Goal: Task Accomplishment & Management: Use online tool/utility

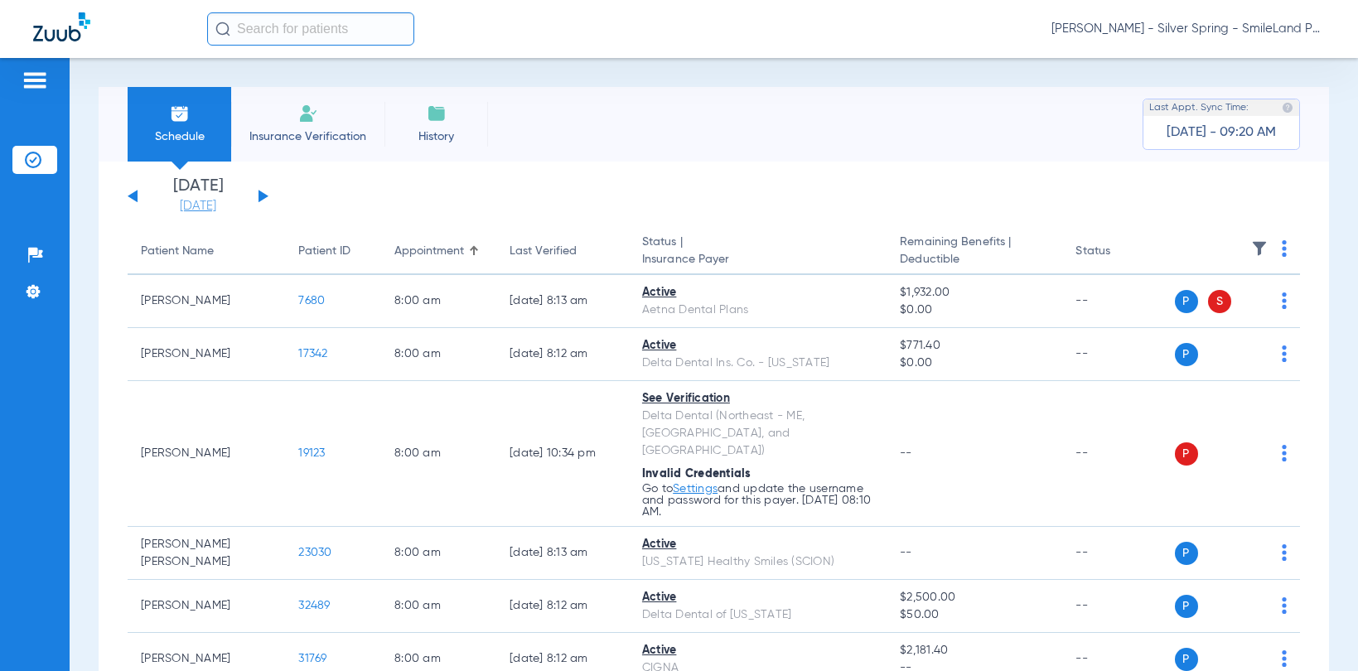
click at [189, 208] on link "[DATE]" at bounding box center [197, 206] width 99 height 17
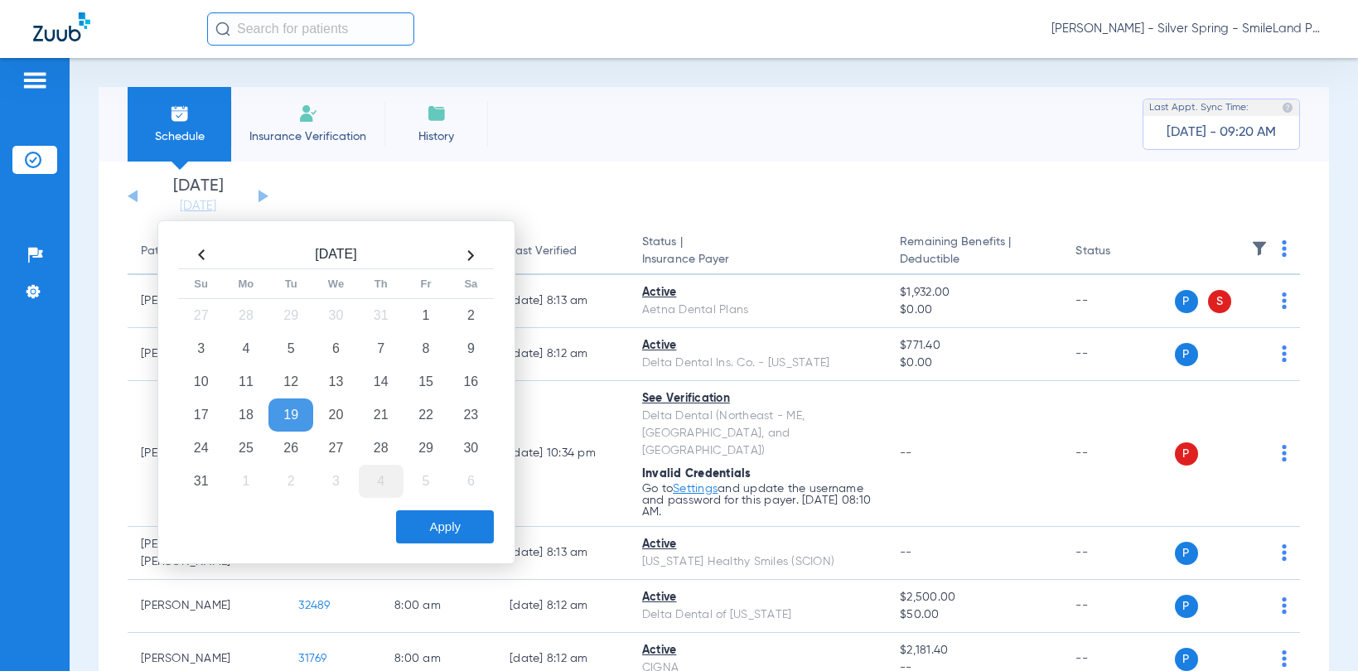
click at [378, 471] on td "4" at bounding box center [381, 481] width 45 height 33
click at [483, 538] on button "Apply" at bounding box center [445, 526] width 98 height 33
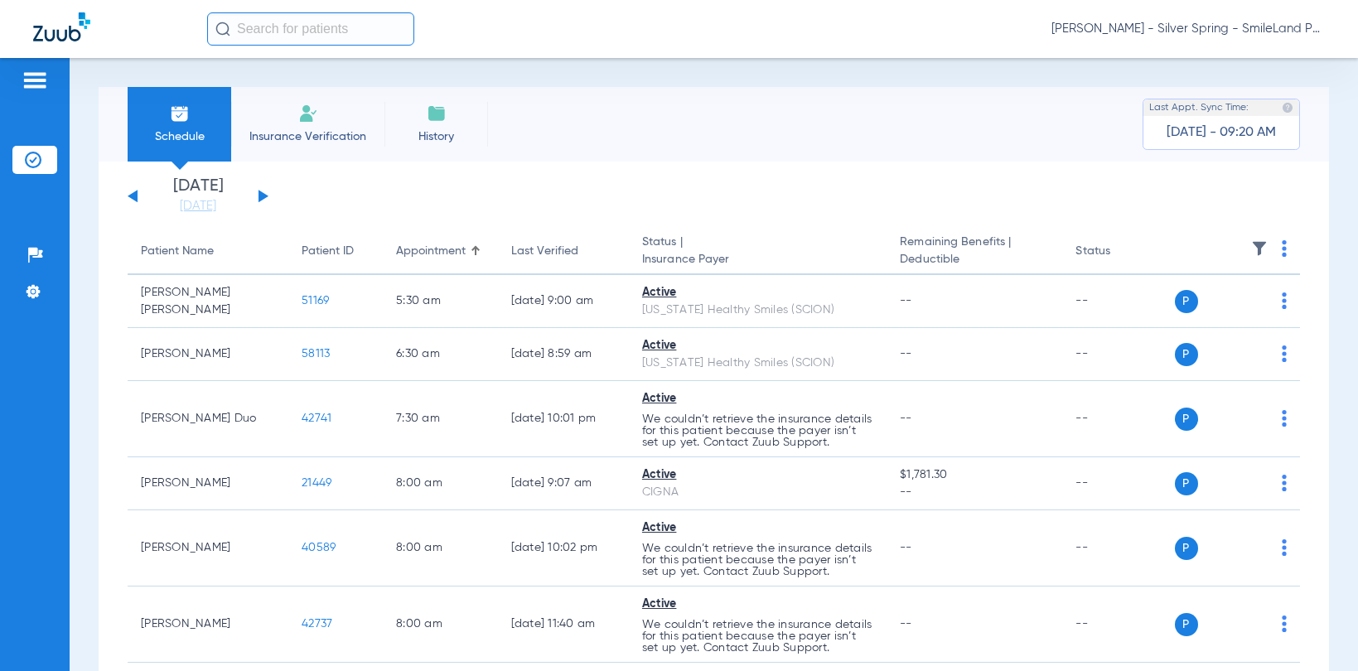
click at [1282, 246] on img at bounding box center [1284, 248] width 5 height 17
click at [1165, 312] on span "Verify All" at bounding box center [1208, 314] width 104 height 12
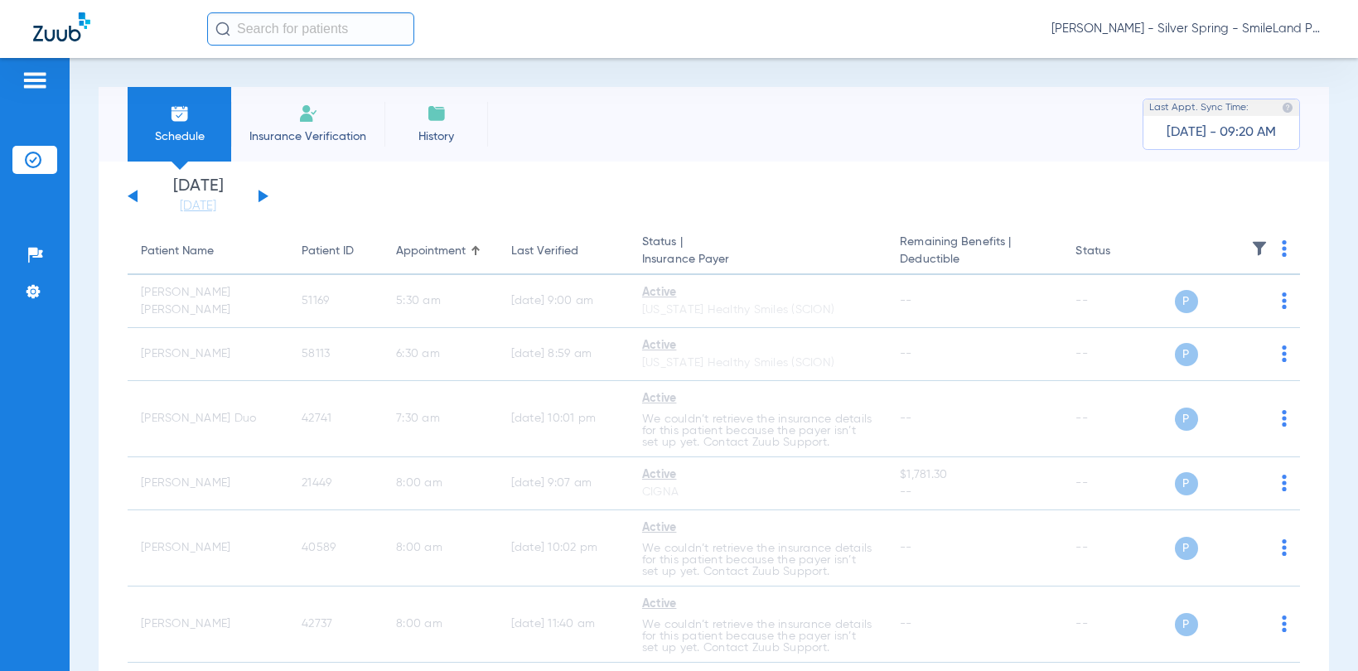
click at [1319, 377] on div "Schedule Insurance Verification History Last Appt. Sync Time: [DATE] - 09:20 AM…" at bounding box center [714, 364] width 1288 height 613
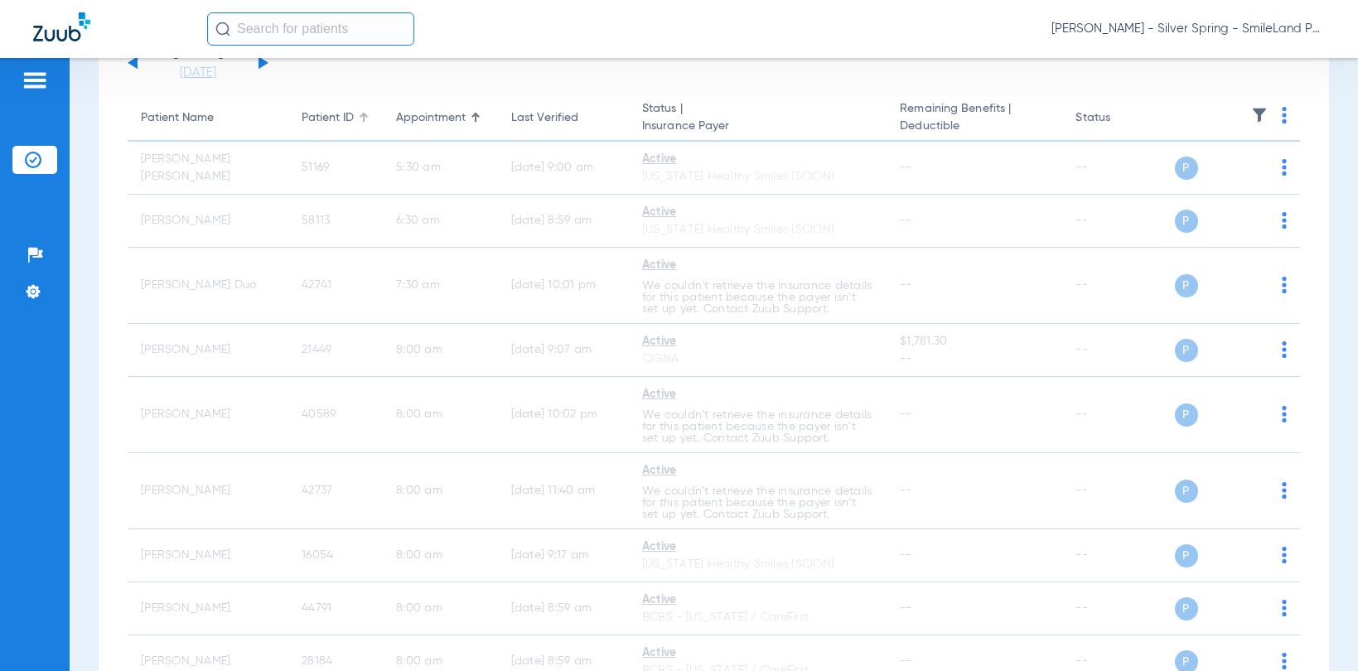
scroll to position [166, 0]
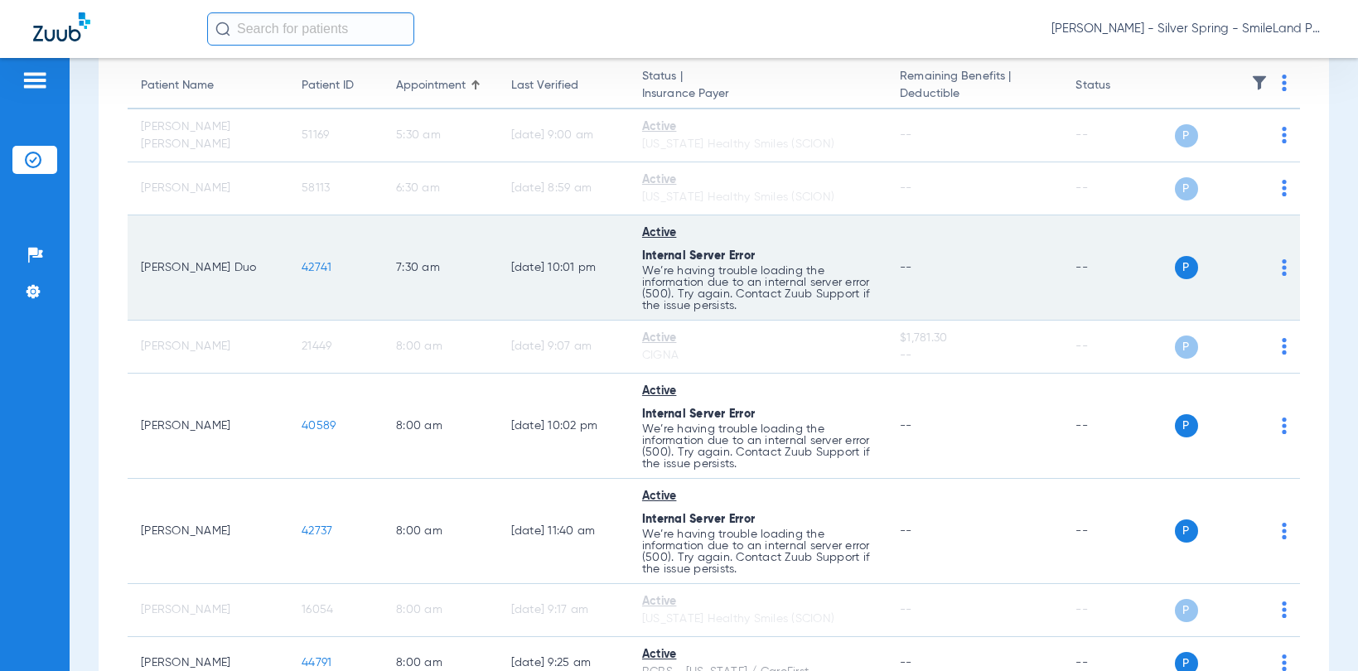
drag, startPoint x: 1319, startPoint y: 384, endPoint x: 968, endPoint y: 290, distance: 363.7
click at [1319, 384] on div "Schedule Insurance Verification History Last Appt. Sync Time: [DATE] - 09:23 AM…" at bounding box center [714, 364] width 1288 height 613
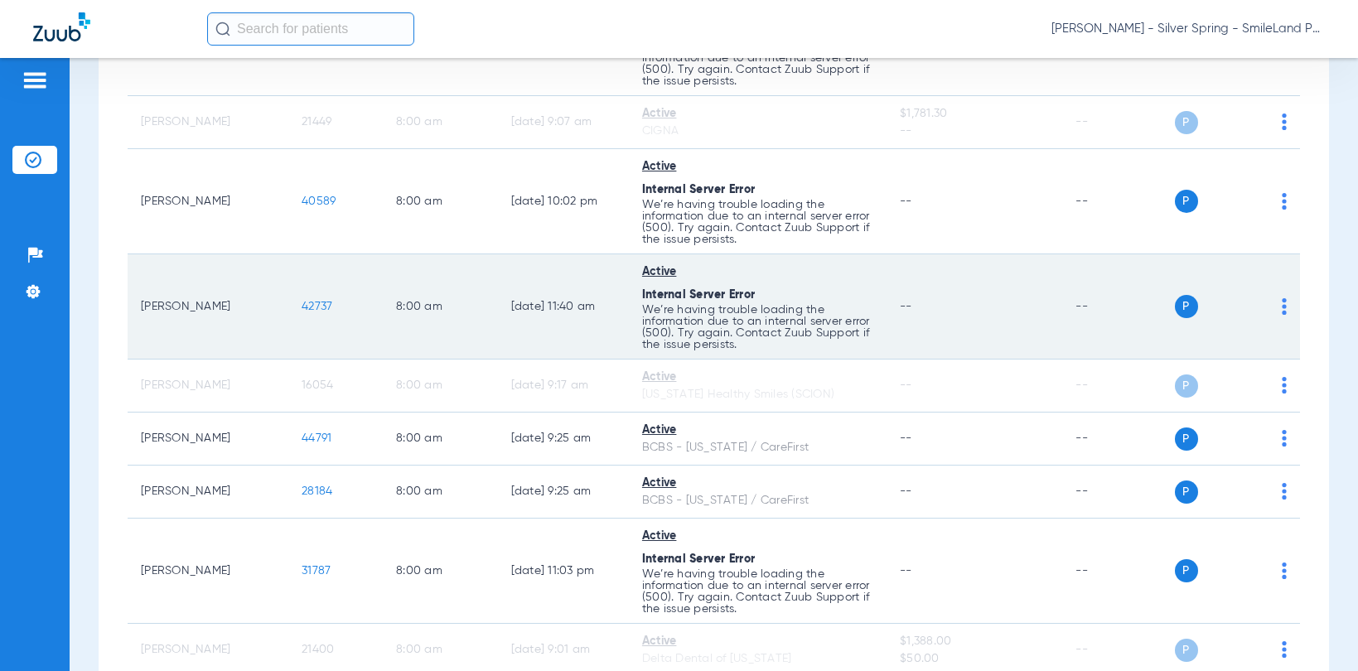
scroll to position [414, 0]
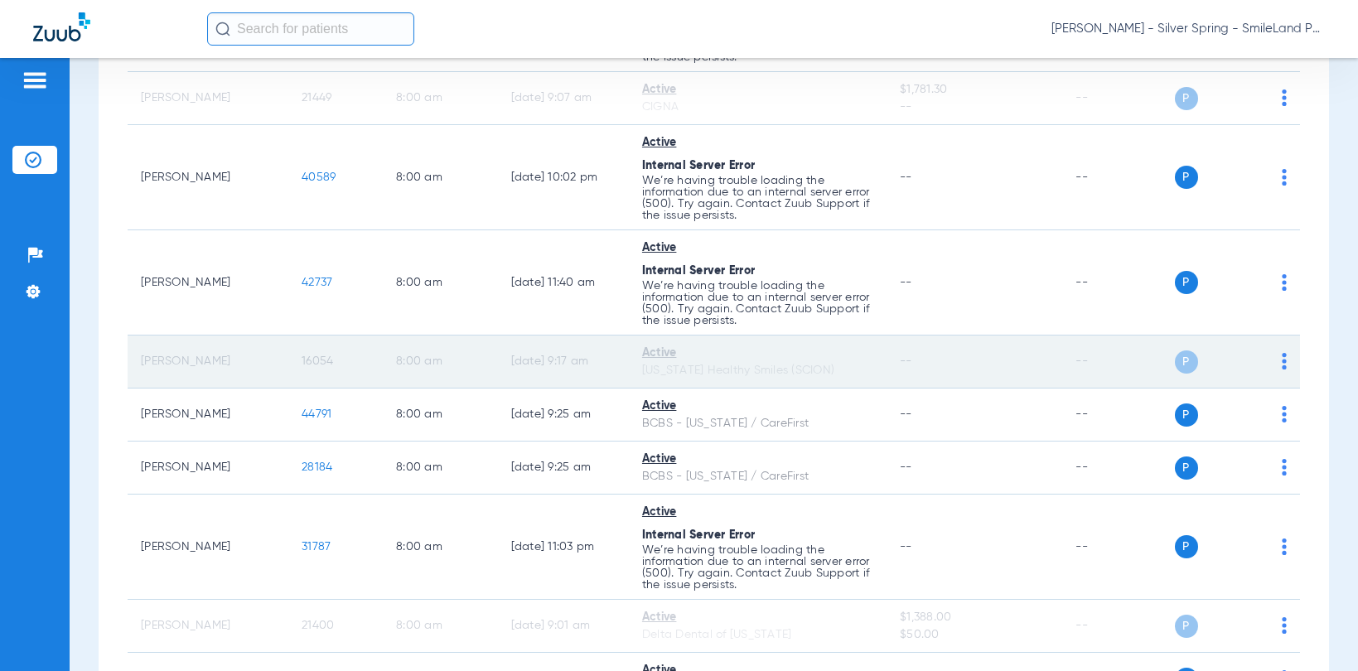
click at [307, 363] on span "16054" at bounding box center [317, 361] width 31 height 12
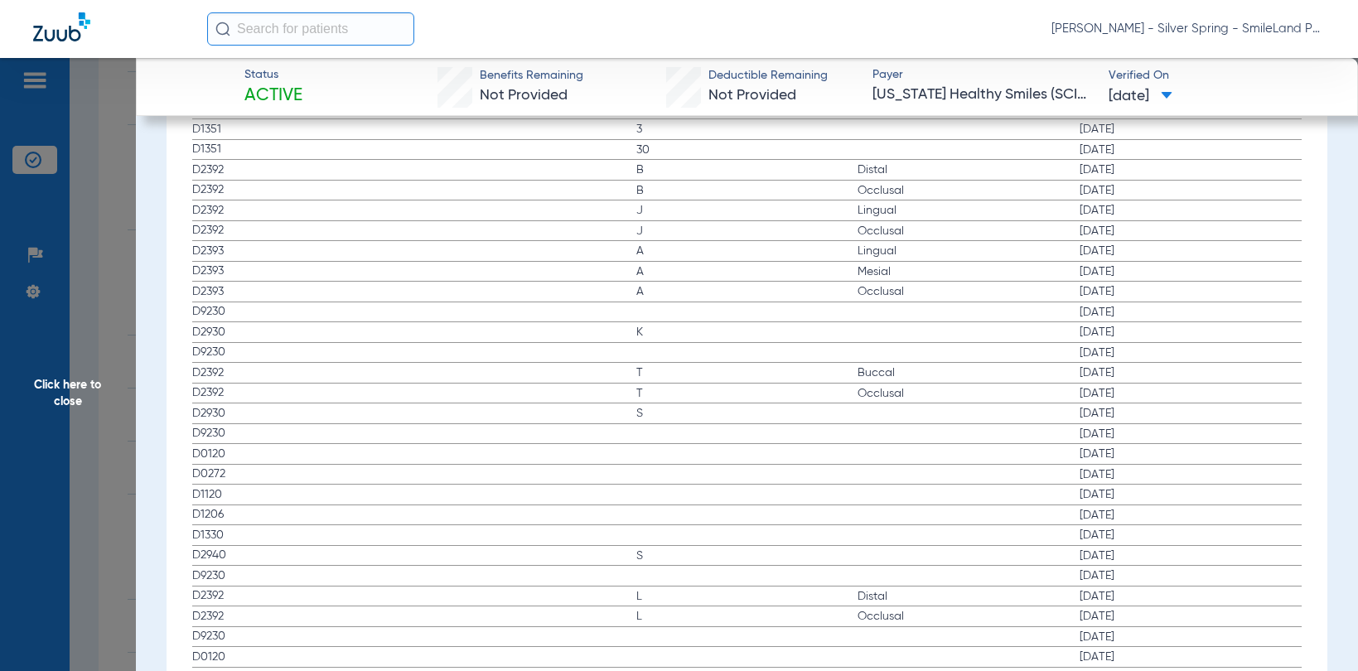
scroll to position [1822, 0]
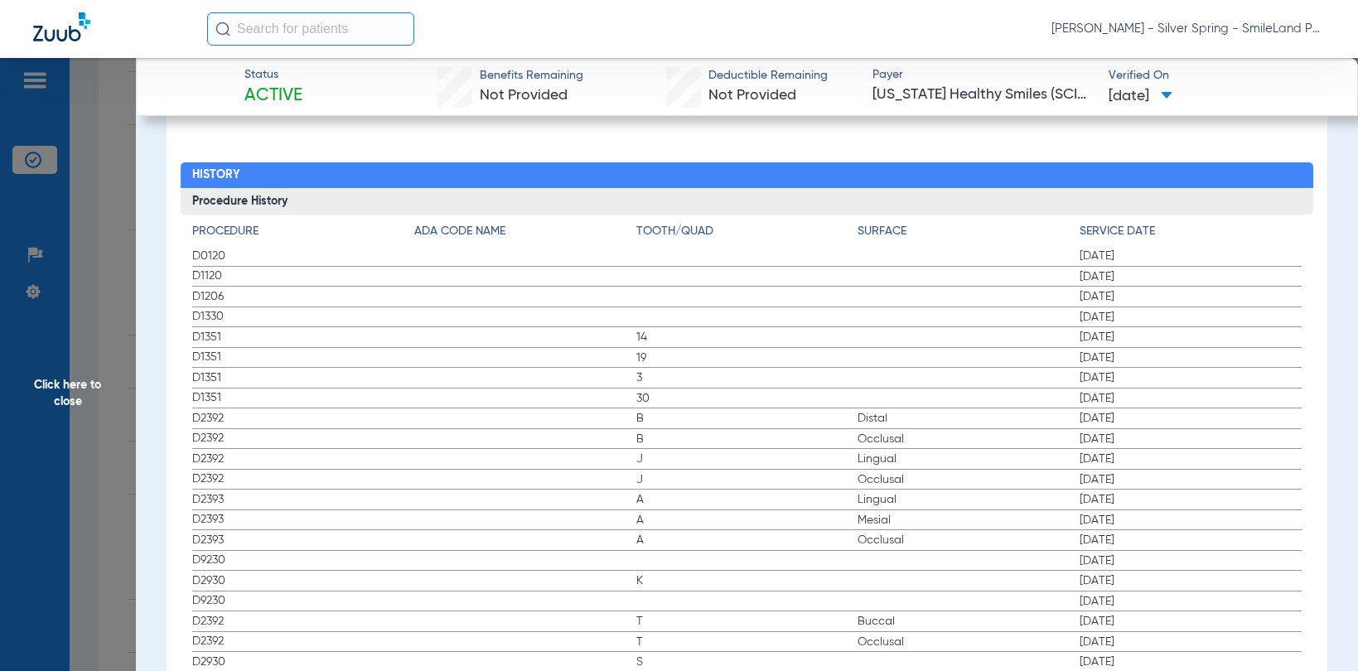
drag, startPoint x: 1308, startPoint y: 375, endPoint x: 93, endPoint y: 250, distance: 1221.7
click at [1308, 375] on div "Procedure Benefits Disclaimers The Service History displayed above is the last …" at bounding box center [747, 619] width 1161 height 2971
click at [78, 264] on span "Click here to close" at bounding box center [68, 393] width 136 height 671
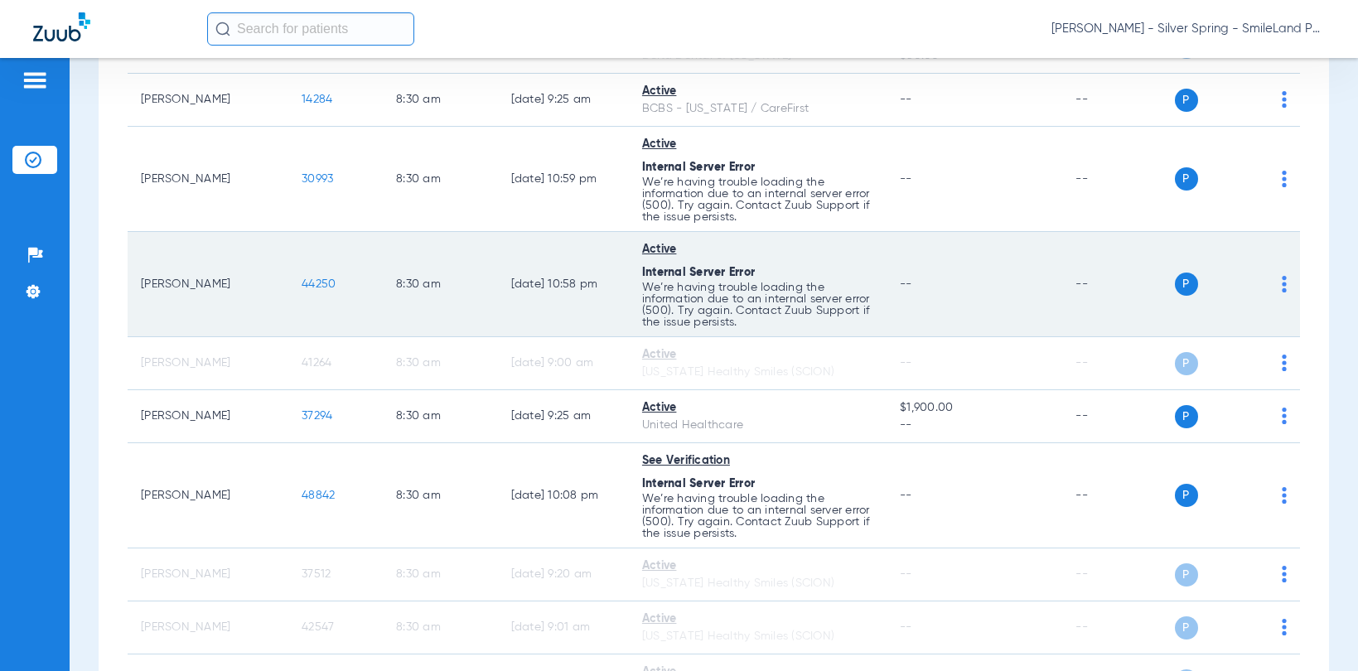
scroll to position [994, 0]
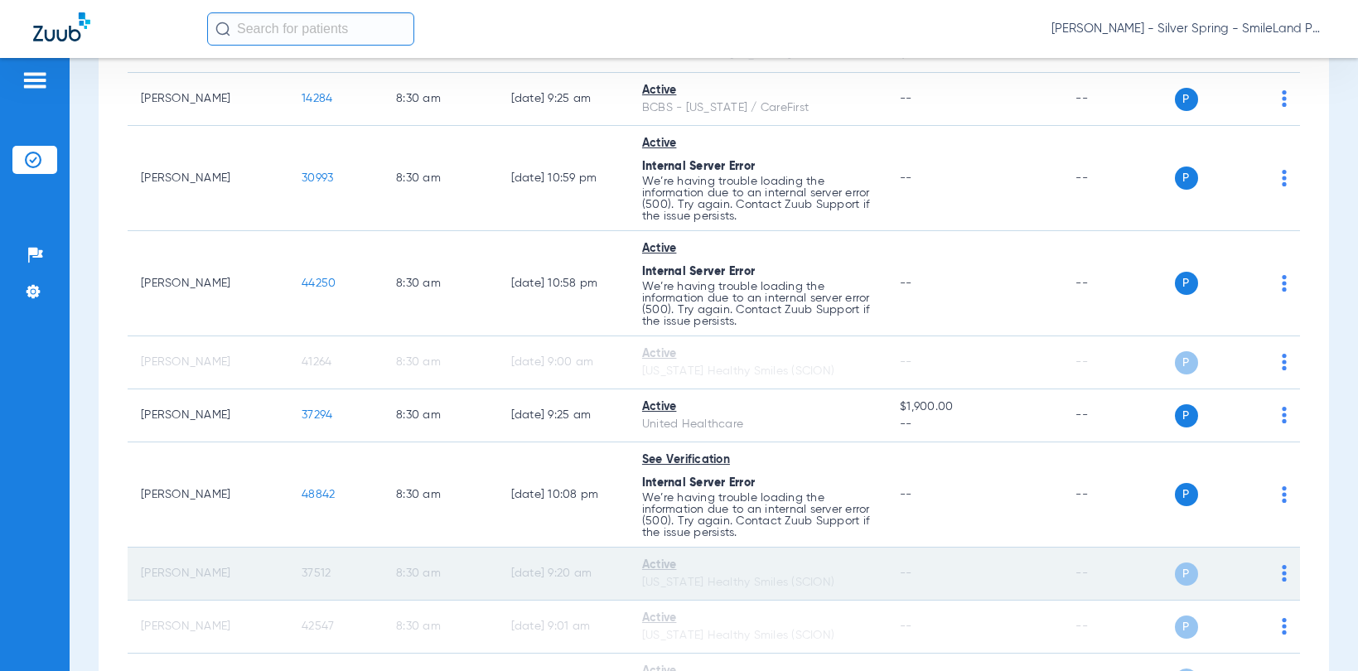
click at [312, 573] on span "37512" at bounding box center [316, 573] width 29 height 12
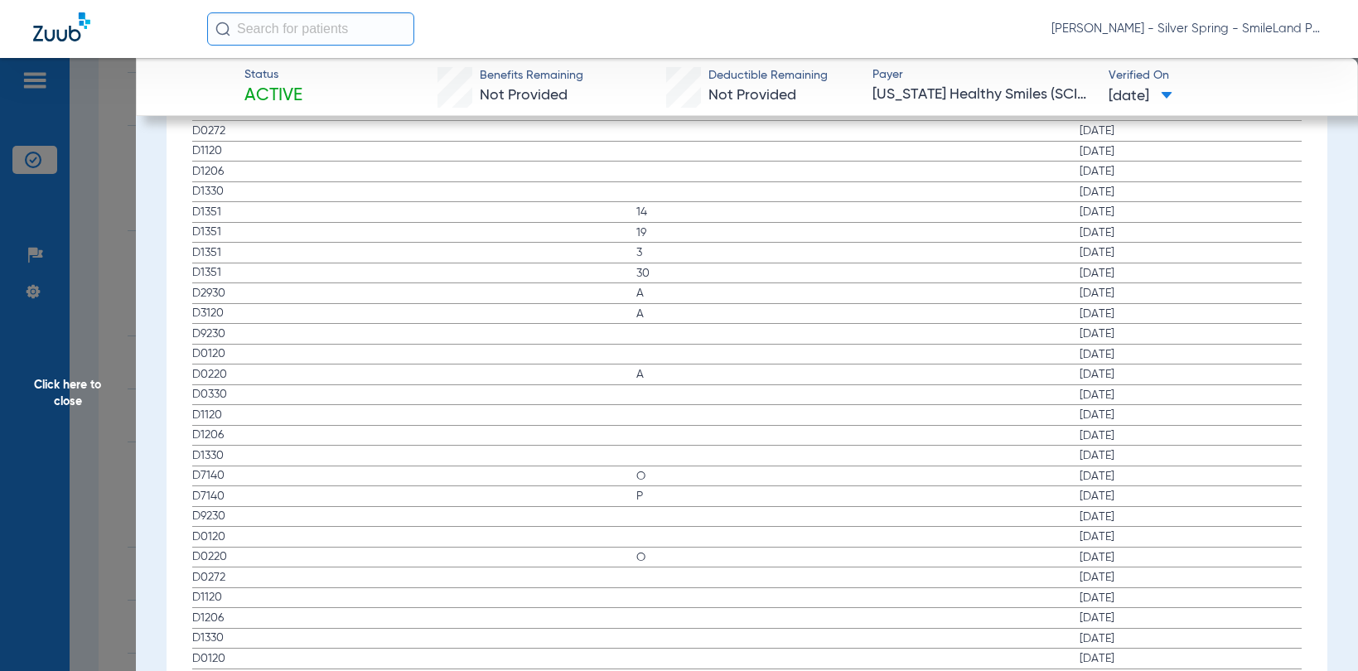
scroll to position [1905, 0]
drag, startPoint x: 1268, startPoint y: 461, endPoint x: 976, endPoint y: 150, distance: 426.6
click at [1268, 468] on label "D0330 [DATE]" at bounding box center [746, 478] width 1108 height 21
drag, startPoint x: 1177, startPoint y: 563, endPoint x: 24, endPoint y: 122, distance: 1234.8
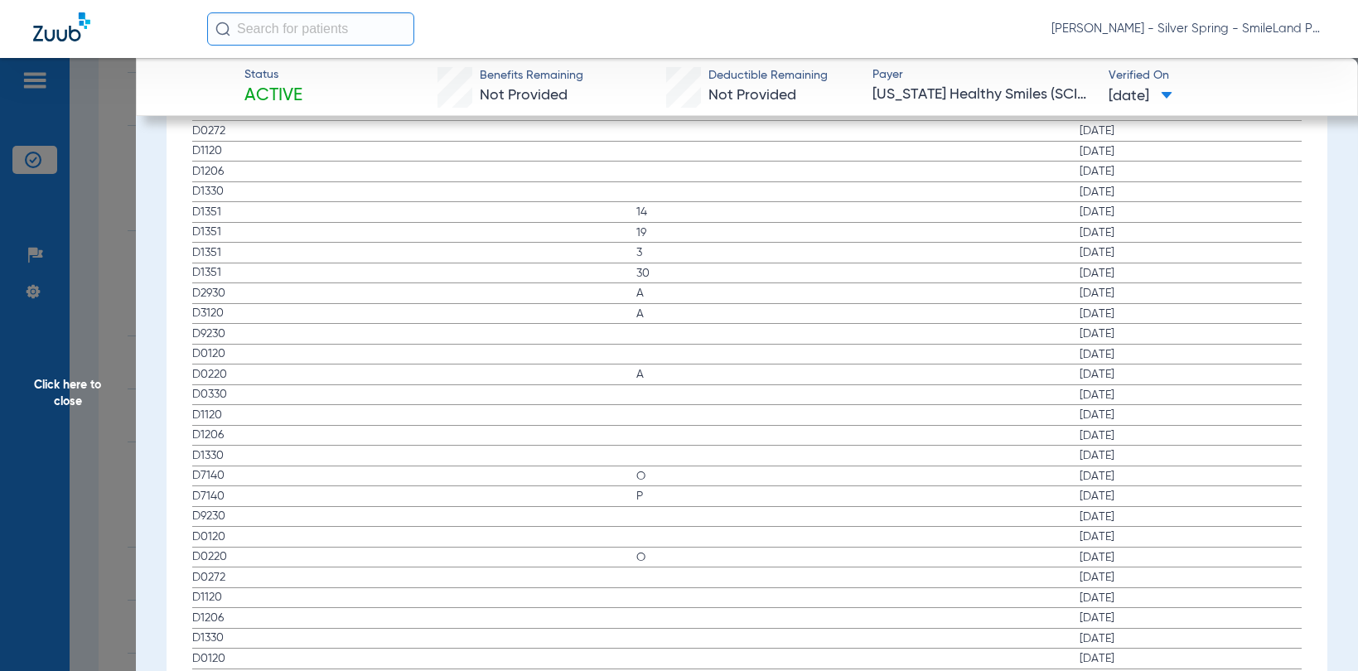
click at [1177, 569] on span "[DATE]" at bounding box center [1190, 577] width 222 height 17
click at [101, 129] on span "Click here to close" at bounding box center [68, 393] width 136 height 671
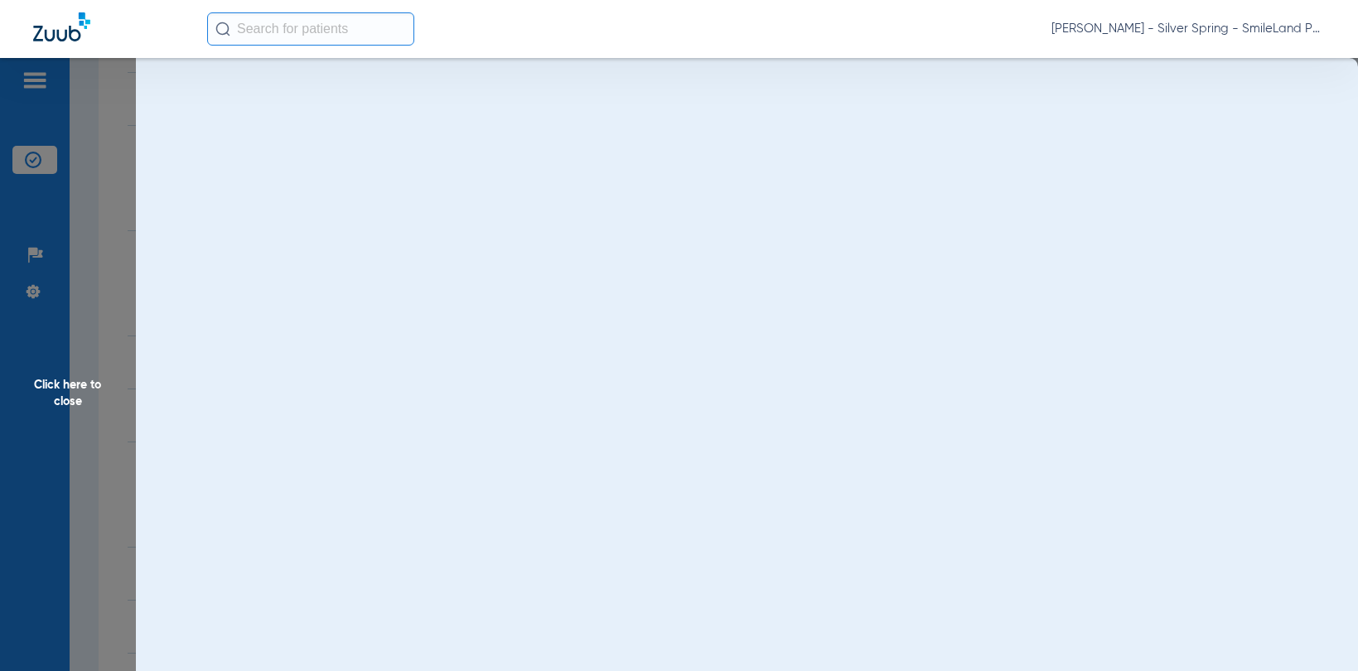
scroll to position [0, 0]
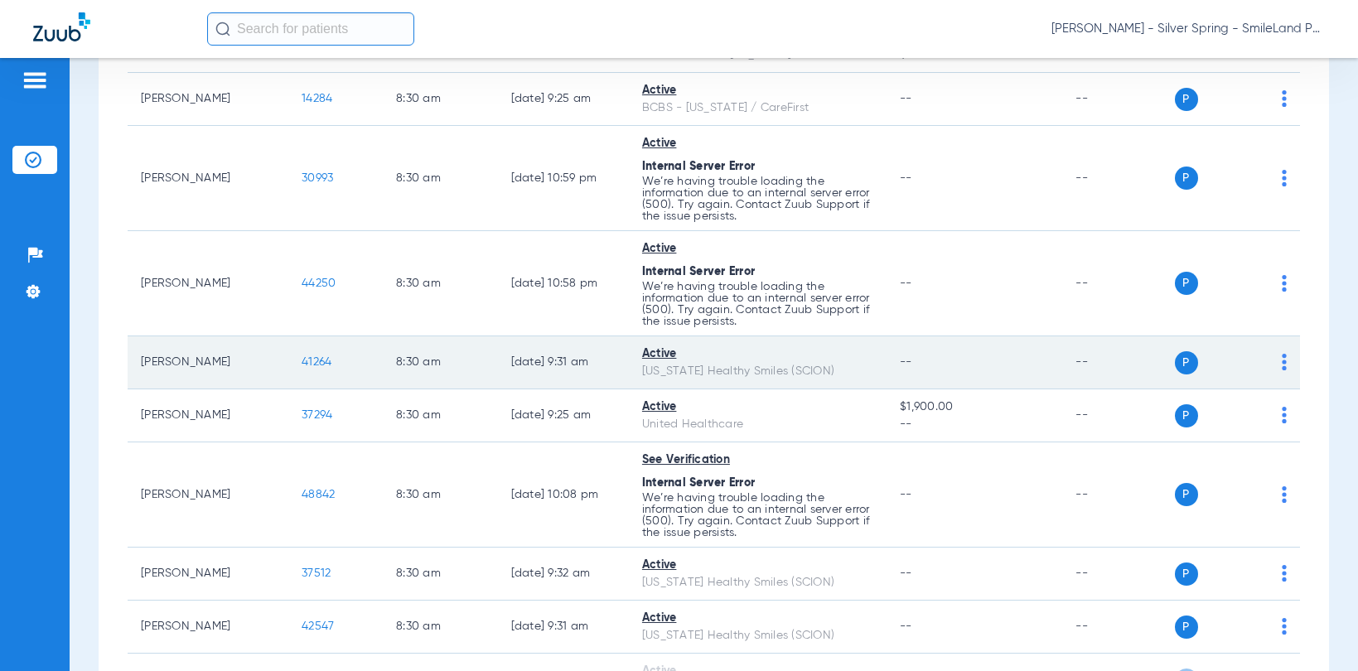
click at [302, 360] on span "41264" at bounding box center [317, 362] width 30 height 12
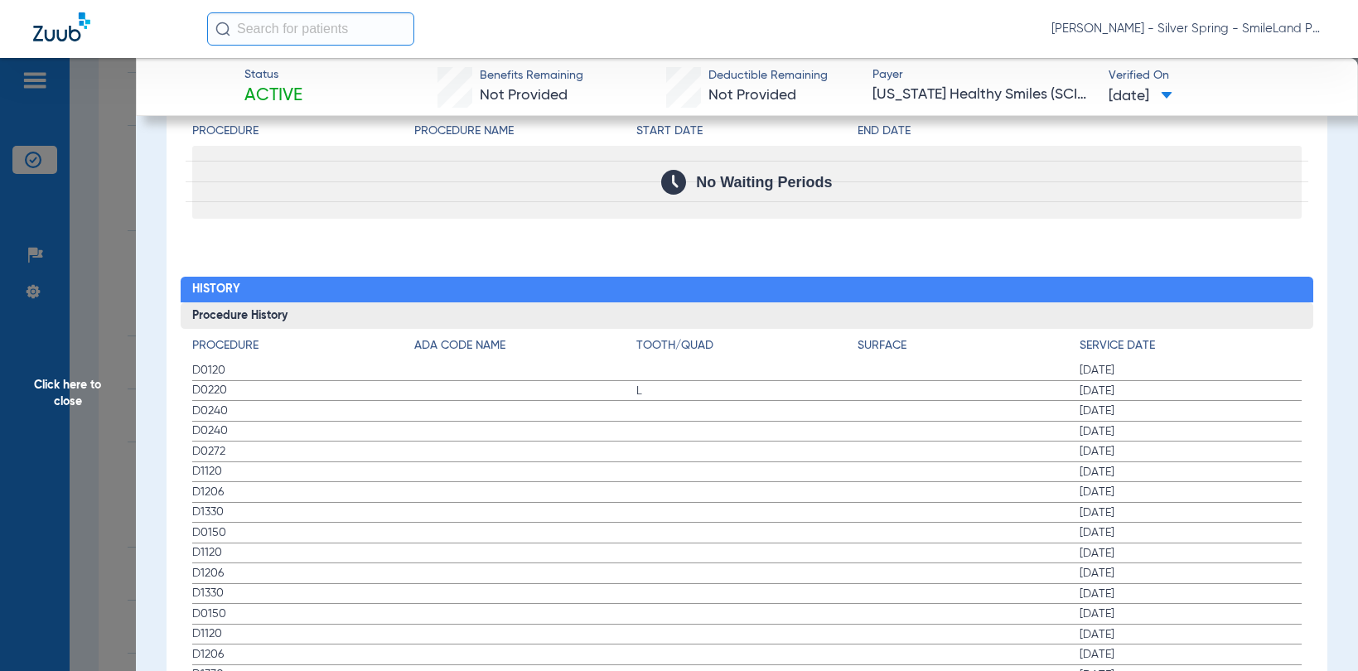
scroll to position [1740, 0]
